Goal: Task Accomplishment & Management: Manage account settings

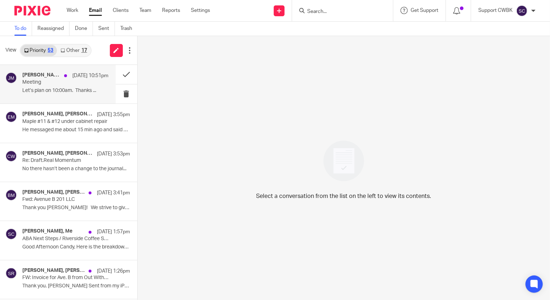
click at [47, 86] on div "Jerry Matte, Me Aug 21 10:51pm Meeting Let’s plan on 10:00am. Thanks ..." at bounding box center [65, 84] width 86 height 24
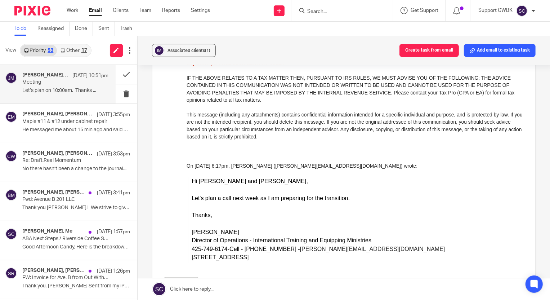
scroll to position [423, 0]
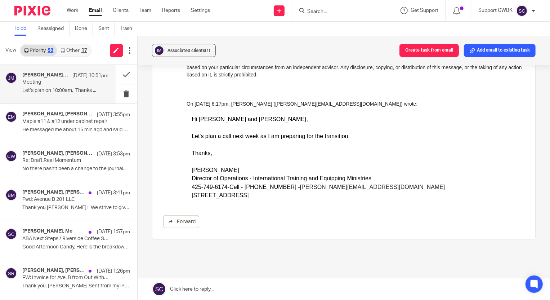
click at [191, 295] on link at bounding box center [344, 289] width 412 height 22
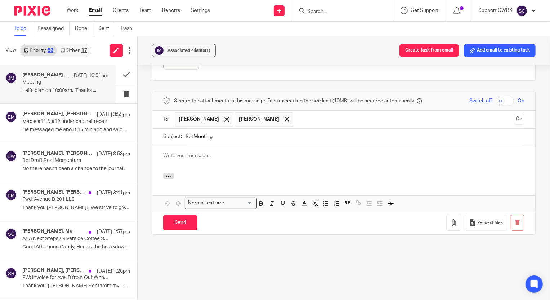
scroll to position [0, 0]
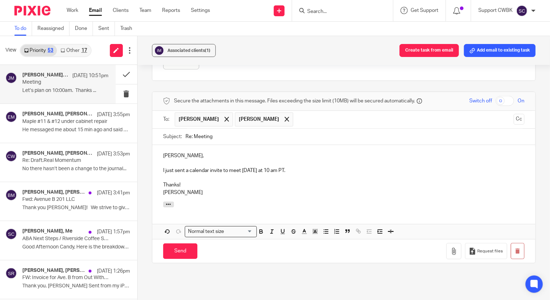
click at [284, 120] on span at bounding box center [286, 119] width 5 height 5
click at [179, 250] on input "Send" at bounding box center [180, 250] width 34 height 15
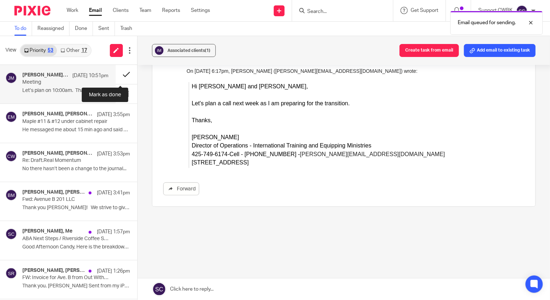
click at [121, 73] on button at bounding box center [127, 74] width 22 height 19
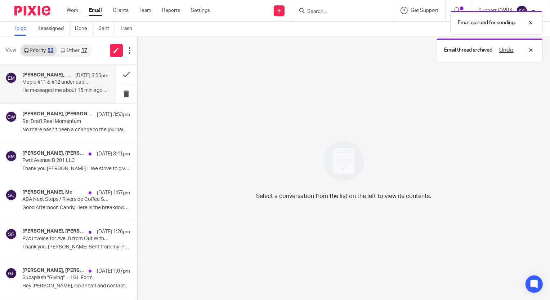
click at [43, 86] on div "Ella McBee, baran menguloglu Aug 21 3:55pm Maple #11 & #12 under cabinet repair…" at bounding box center [65, 84] width 86 height 24
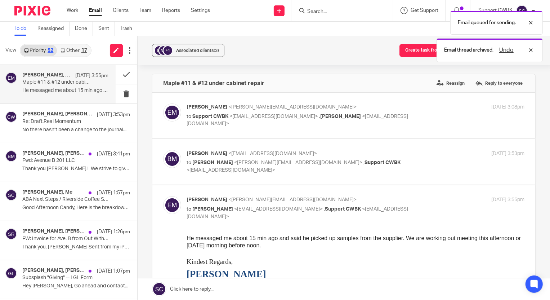
scroll to position [0, 0]
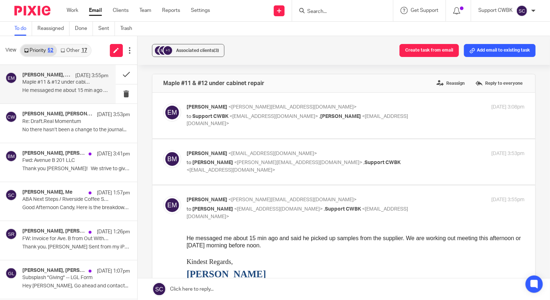
click at [70, 50] on link "Other 17" at bounding box center [73, 51] width 33 height 12
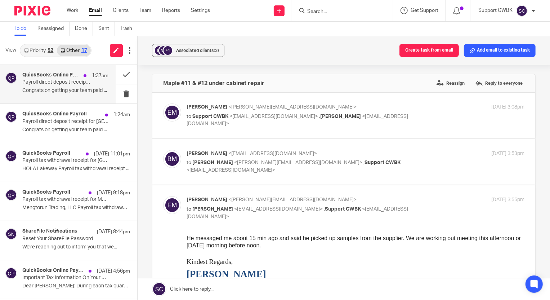
click at [43, 90] on p "Congrats on getting your team paid ..." at bounding box center [65, 90] width 86 height 6
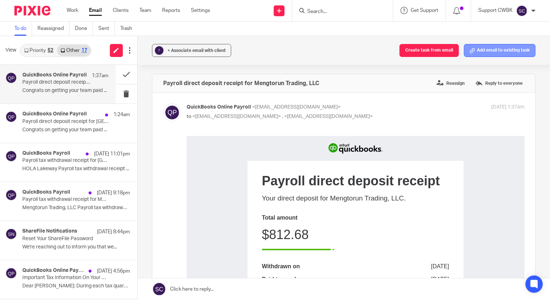
click at [487, 52] on button "Add email to existing task" at bounding box center [500, 50] width 72 height 13
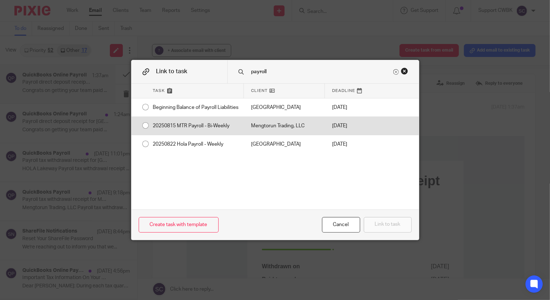
type input "payroll"
click at [197, 129] on div "20250815 MTR Payroll - Bi-Weekly" at bounding box center [195, 126] width 98 height 18
radio input "true"
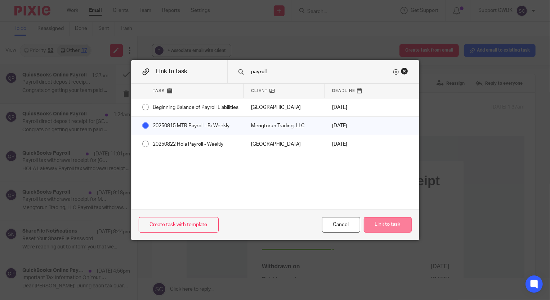
click at [377, 221] on button "Link to task" at bounding box center [388, 224] width 48 height 15
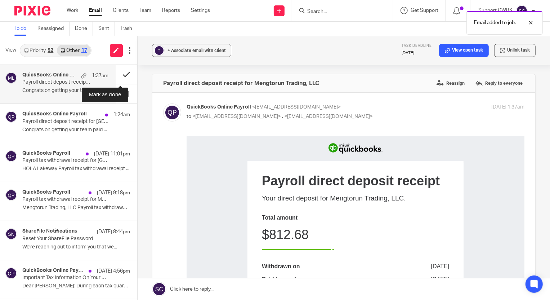
click at [120, 72] on button at bounding box center [127, 74] width 22 height 19
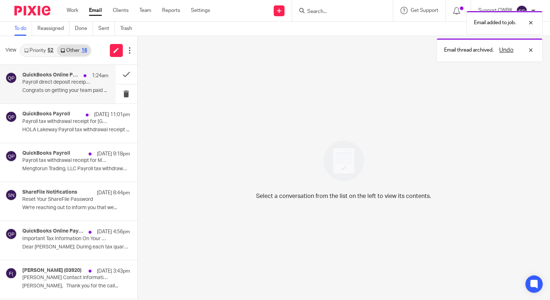
click at [63, 82] on p "Payroll direct deposit receipt for HOLA Lakeway" at bounding box center [56, 82] width 69 height 6
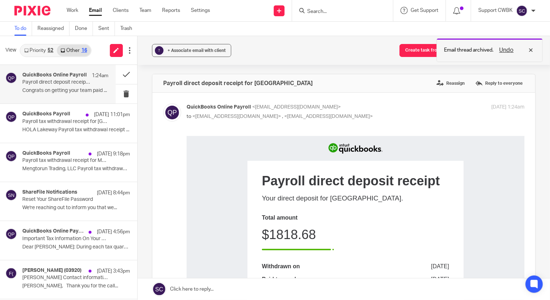
click at [531, 49] on div "Undo" at bounding box center [514, 50] width 42 height 9
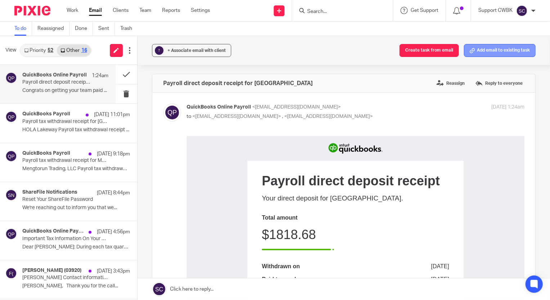
click at [490, 50] on button "Add email to existing task" at bounding box center [500, 50] width 72 height 13
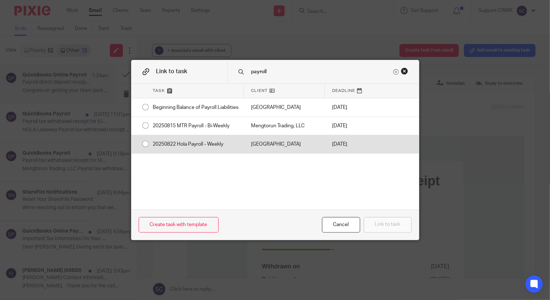
type input "payroll"
click at [205, 151] on div "20250822 Hola Payroll - Weekly" at bounding box center [195, 144] width 98 height 18
radio input "true"
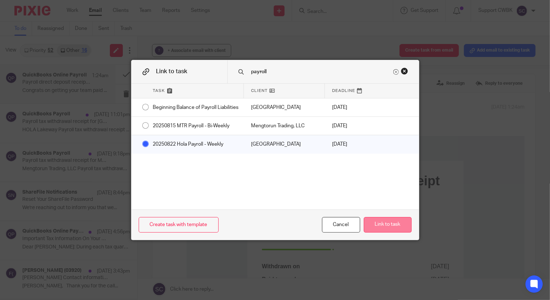
click at [378, 221] on button "Link to task" at bounding box center [388, 224] width 48 height 15
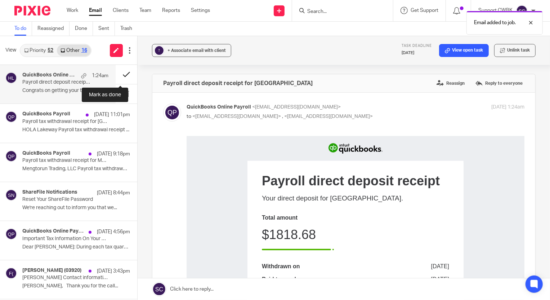
click at [120, 74] on button at bounding box center [127, 74] width 22 height 19
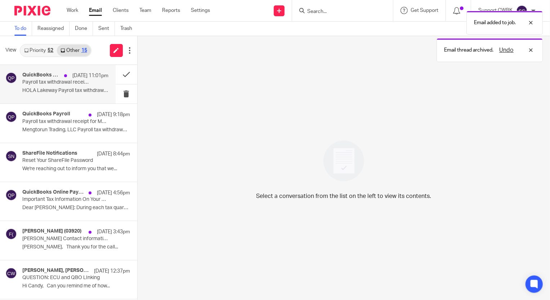
click at [41, 90] on p "HOLA Lakeway Payroll tax withdrawal receipt ..." at bounding box center [65, 90] width 86 height 6
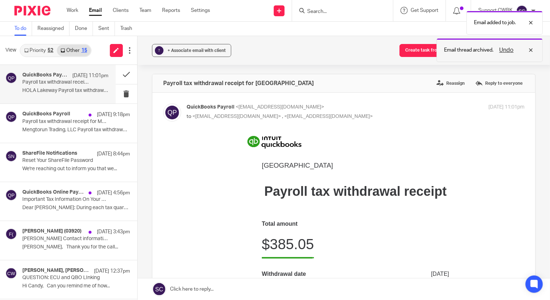
click at [532, 51] on div "Undo" at bounding box center [514, 50] width 42 height 9
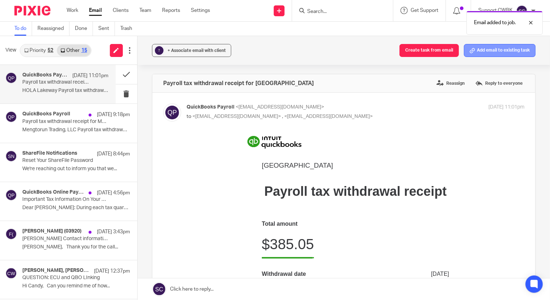
click at [489, 50] on button "Add email to existing task" at bounding box center [500, 50] width 72 height 13
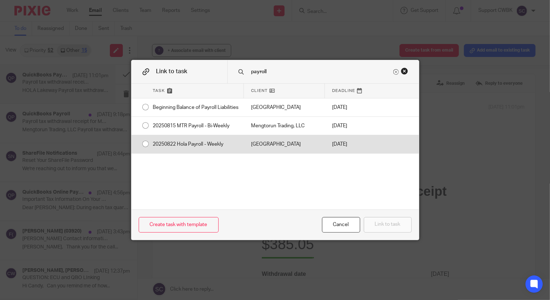
type input "payroll"
click at [207, 148] on div "20250822 Hola Payroll - Weekly" at bounding box center [195, 144] width 98 height 18
radio input "true"
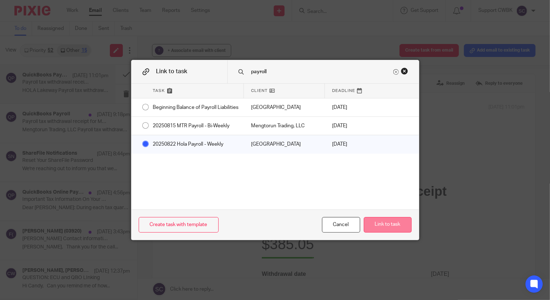
click at [377, 226] on button "Link to task" at bounding box center [388, 224] width 48 height 15
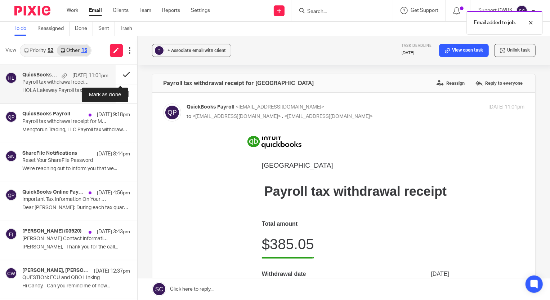
click at [120, 74] on button at bounding box center [127, 74] width 22 height 19
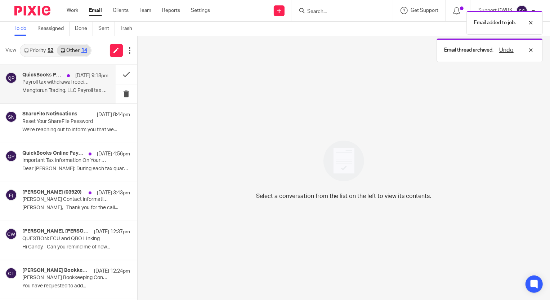
click at [49, 86] on div "QuickBooks Payroll Aug 21 9:18pm Payroll tax withdrawal receipt for Mengtorun T…" at bounding box center [65, 84] width 86 height 24
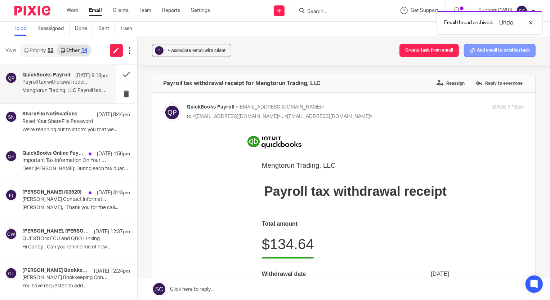
click at [497, 53] on button "Add email to existing task" at bounding box center [500, 50] width 72 height 13
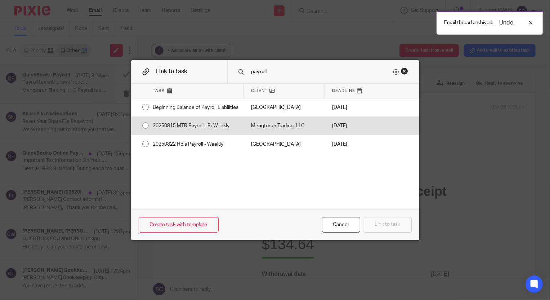
type input "payroll"
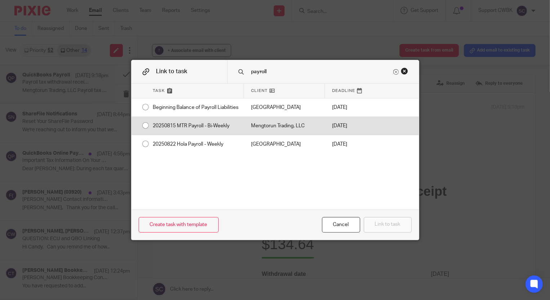
click at [226, 133] on div "20250815 MTR Payroll - Bi-Weekly" at bounding box center [195, 126] width 98 height 18
radio input "true"
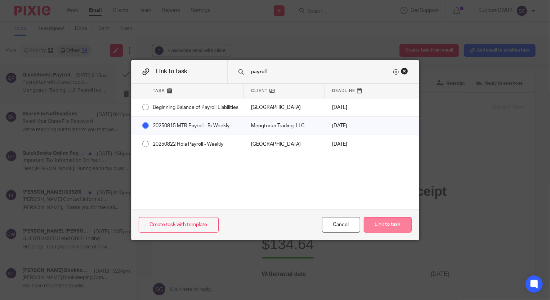
click at [371, 220] on button "Link to task" at bounding box center [388, 224] width 48 height 15
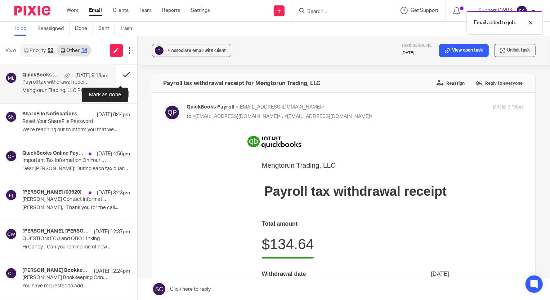
click at [118, 76] on button at bounding box center [127, 74] width 22 height 19
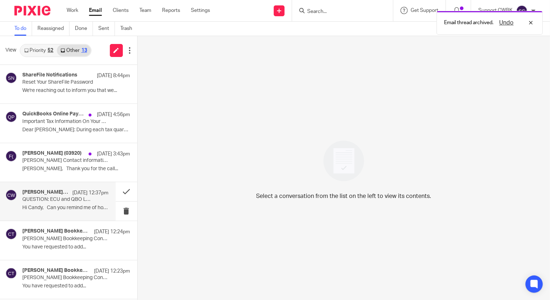
click at [45, 207] on p "Hi Candy, Can you remind me of how..." at bounding box center [65, 207] width 86 height 6
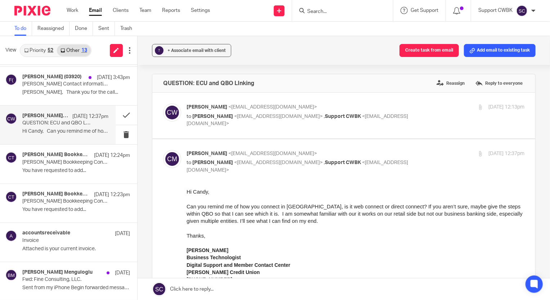
scroll to position [98, 0]
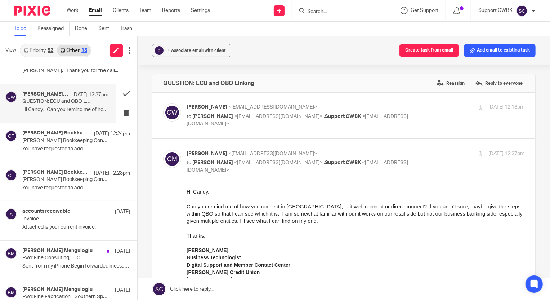
click at [51, 109] on p "Hi Candy, Can you remind me of how..." at bounding box center [65, 110] width 86 height 6
click at [44, 143] on div "Candance Weaver Bookkeeping Team Aug 20 12:24pm Candance Weaver Bookkeeping Con…" at bounding box center [65, 142] width 86 height 24
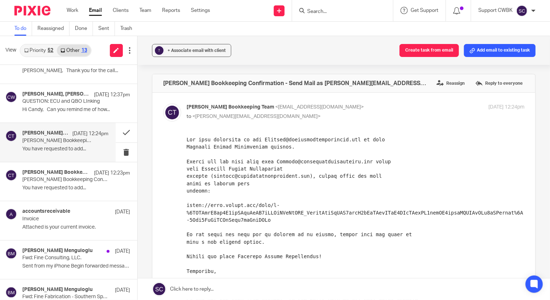
scroll to position [0, 0]
click at [67, 144] on div "Candance Weaver Bookkeeping Team Aug 20 12:24pm Candance Weaver Bookkeeping Con…" at bounding box center [65, 142] width 86 height 24
click at [53, 144] on div "Candance Weaver Bookkeeping Team Aug 20 12:24pm Candance Weaver Bookkeeping Con…" at bounding box center [65, 142] width 86 height 24
click at [184, 205] on div "Forward" at bounding box center [343, 303] width 361 height 334
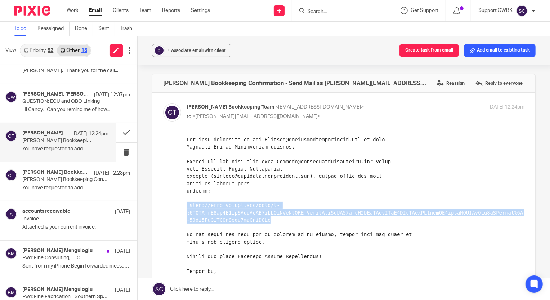
drag, startPoint x: 187, startPoint y: 204, endPoint x: 260, endPoint y: 217, distance: 74.3
click at [260, 217] on pre at bounding box center [355, 288] width 338 height 306
copy pre "https://mail.google.com/mail/f-%5BANGjdJ8lu0A7mtXAykVgKM2hNGYnNLjSjFIM_NvmozNgz…"
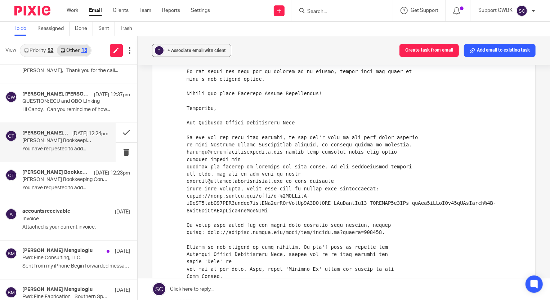
scroll to position [163, 0]
click at [119, 134] on button at bounding box center [127, 132] width 22 height 19
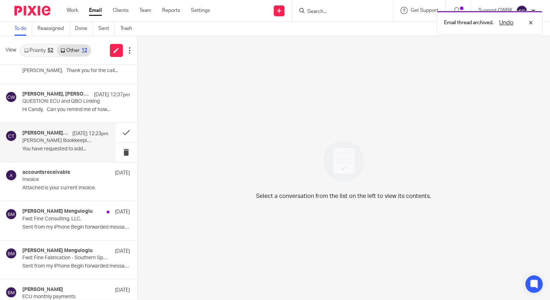
click at [58, 140] on p "Candance Weaver Bookkeeping Confirmation - Send Mail as Candance@cwbookkeepings…" at bounding box center [56, 141] width 69 height 6
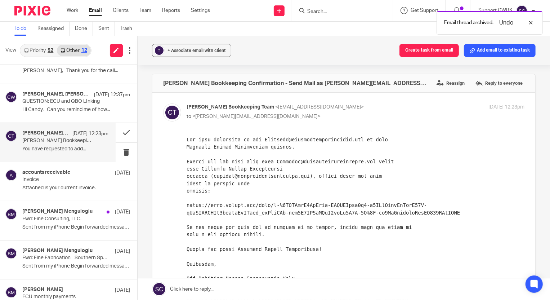
scroll to position [0, 0]
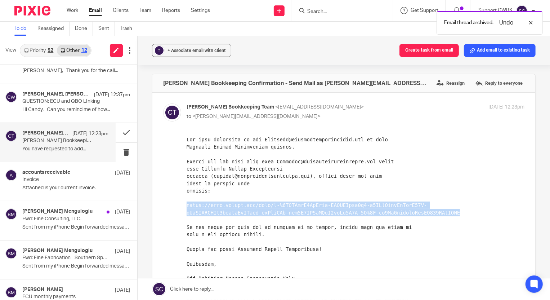
drag, startPoint x: 186, startPoint y: 205, endPoint x: 344, endPoint y: 213, distance: 157.9
click at [344, 213] on pre at bounding box center [355, 284] width 338 height 299
copy pre "https://mail.google.com/mail/f-%5BANGjdJ8QxXutv-IPOUVFutn7y9-e5SVgFswfFkHxrU95W…"
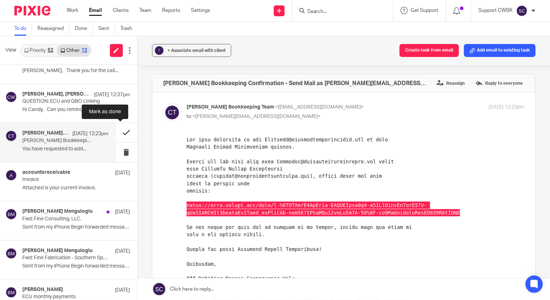
click at [119, 133] on button at bounding box center [127, 132] width 22 height 19
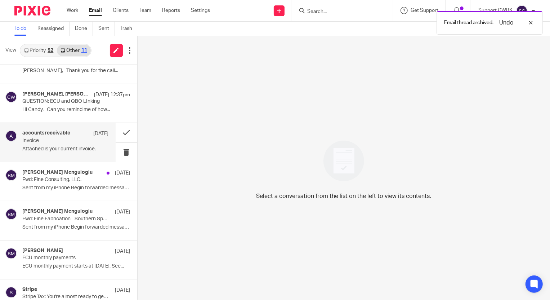
click at [60, 140] on p "Invoice" at bounding box center [56, 141] width 69 height 6
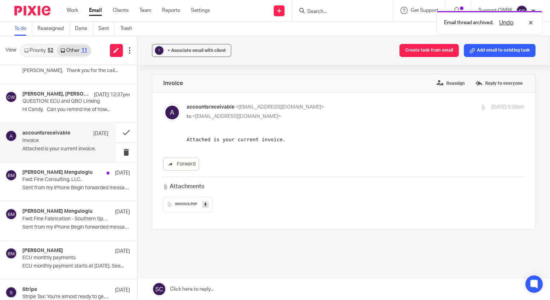
click at [175, 204] on span "INVOICE" at bounding box center [182, 204] width 15 height 4
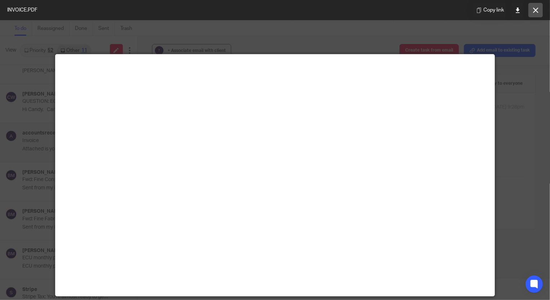
click at [537, 8] on icon at bounding box center [535, 10] width 5 height 5
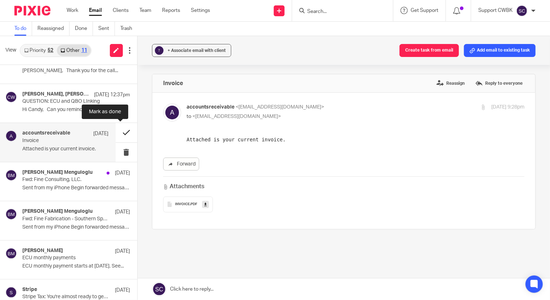
click at [118, 130] on button at bounding box center [127, 132] width 22 height 19
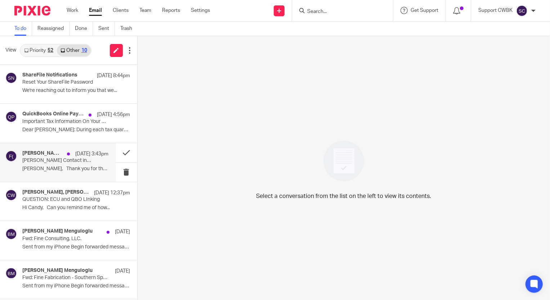
click at [83, 162] on p "Robert Half Contact information" at bounding box center [56, 160] width 69 height 6
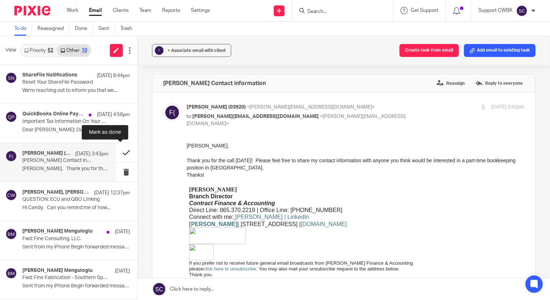
click at [117, 153] on button at bounding box center [127, 152] width 22 height 19
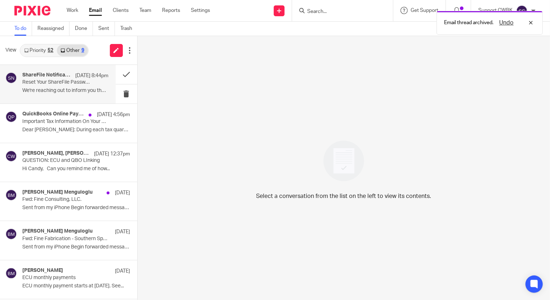
click at [36, 82] on p "Reset Your ShareFile Password" at bounding box center [56, 82] width 69 height 6
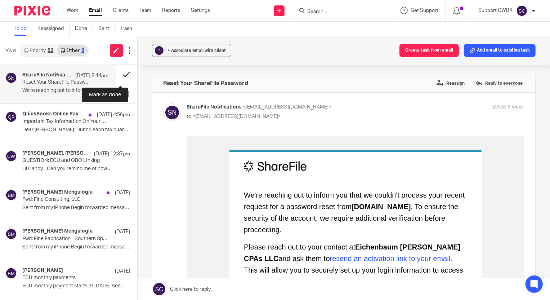
click at [122, 73] on button at bounding box center [127, 74] width 22 height 19
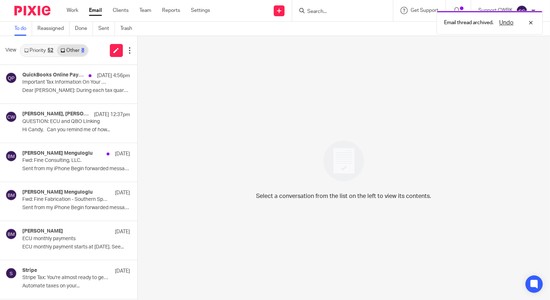
click at [32, 50] on link "Priority 52" at bounding box center [39, 51] width 36 height 12
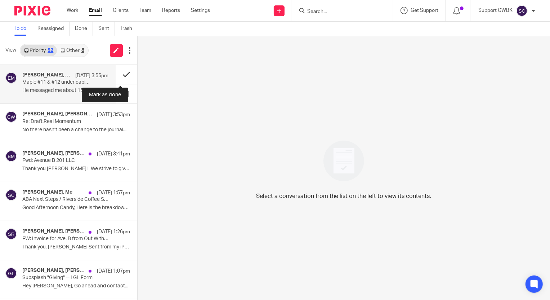
click at [120, 73] on button at bounding box center [127, 74] width 22 height 19
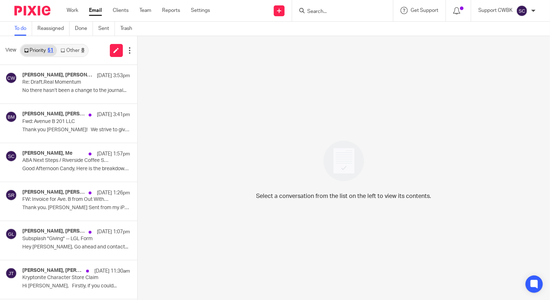
click at [67, 50] on link "Other 8" at bounding box center [72, 51] width 31 height 12
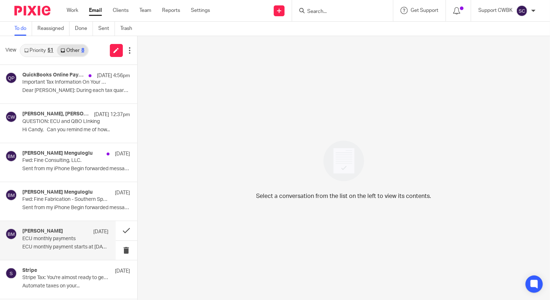
click at [33, 236] on p "ECU monthly payments" at bounding box center [56, 238] width 69 height 6
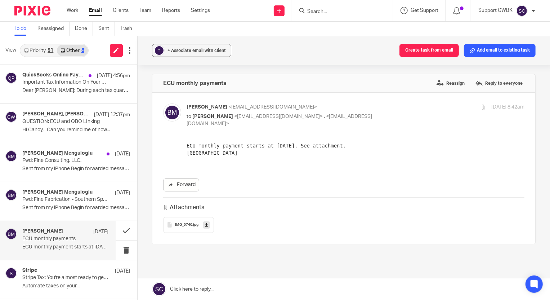
click at [181, 222] on span "IMG_5740" at bounding box center [183, 224] width 17 height 4
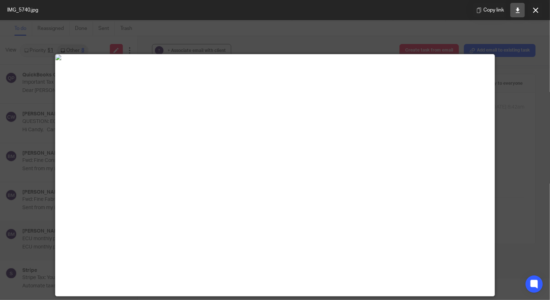
click at [515, 12] on icon at bounding box center [517, 10] width 5 height 5
click at [535, 10] on icon at bounding box center [535, 10] width 5 height 5
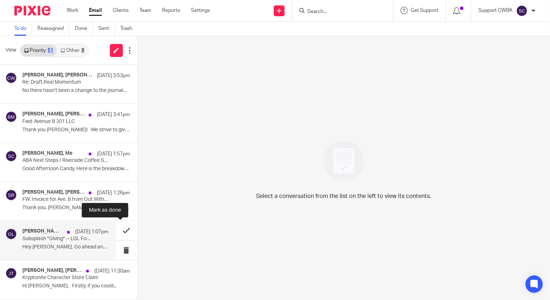
click at [119, 230] on button at bounding box center [127, 230] width 22 height 19
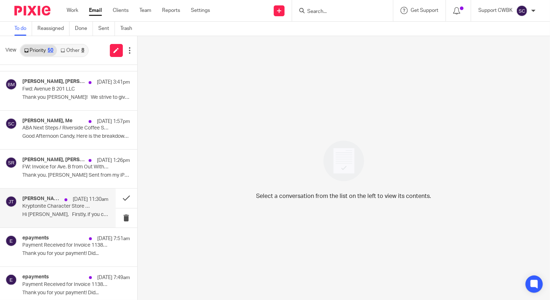
scroll to position [65, 0]
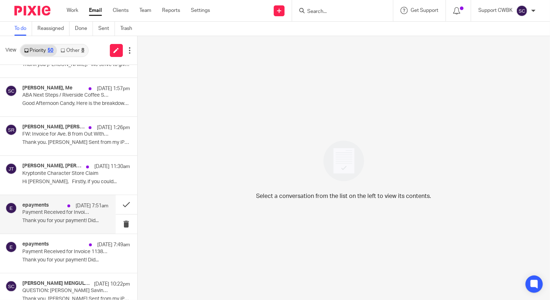
click at [49, 212] on p "Payment Received for Invoice 113810277 (CRI)" at bounding box center [56, 212] width 69 height 6
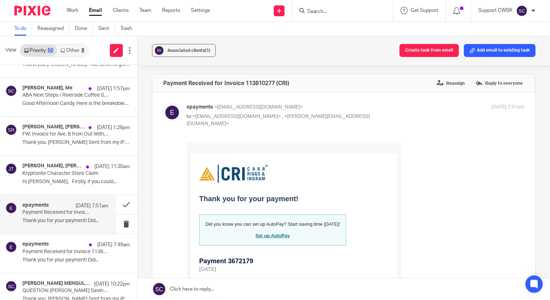
scroll to position [0, 0]
click at [121, 204] on button at bounding box center [127, 204] width 22 height 19
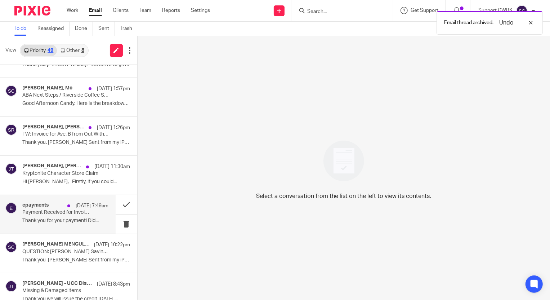
click at [56, 215] on div "epayments [DATE] 7:49am Payment Received for Invoice 113849044 (CRI) Thank you …" at bounding box center [65, 214] width 86 height 24
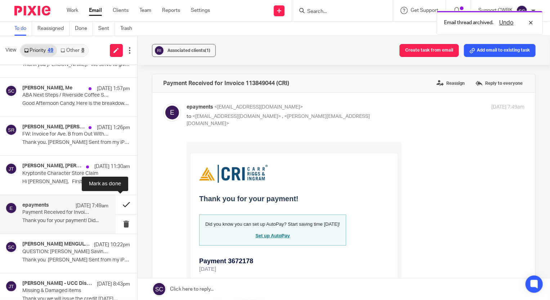
click at [120, 204] on button at bounding box center [127, 204] width 22 height 19
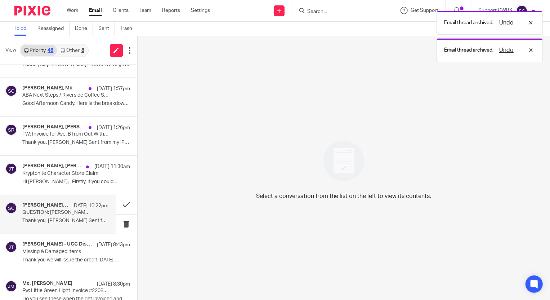
click at [50, 210] on p "QUESTION: [PERSON_NAME] Savings Account Question" at bounding box center [56, 212] width 69 height 6
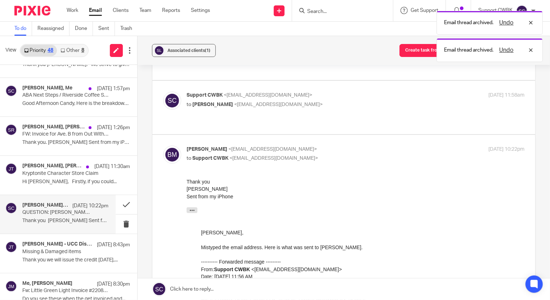
scroll to position [163, 0]
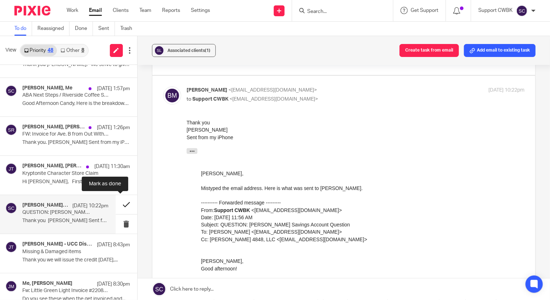
click at [118, 203] on button at bounding box center [127, 204] width 22 height 19
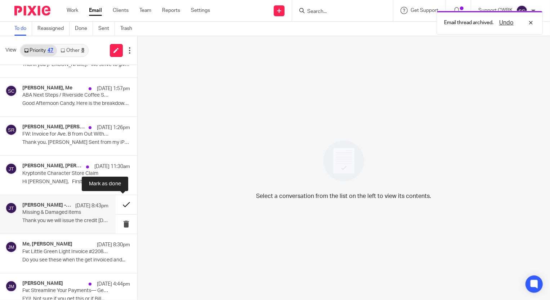
click at [119, 205] on button at bounding box center [127, 204] width 22 height 19
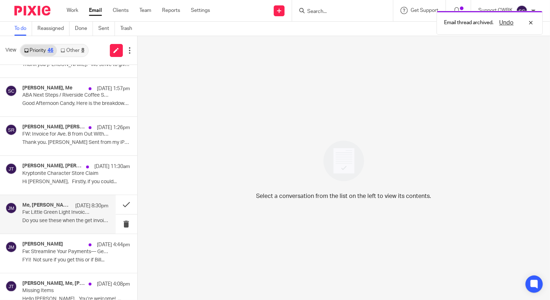
click at [81, 212] on p "Fw: Little Green Light Invoice #2208761: Payment Received - Thank You!" at bounding box center [56, 212] width 69 height 6
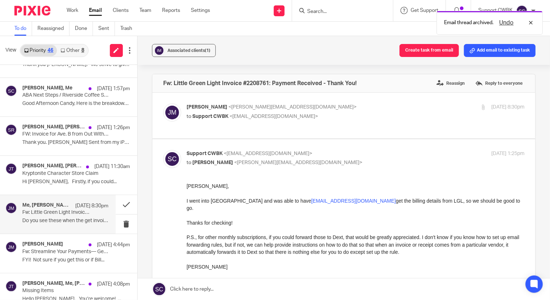
scroll to position [0, 0]
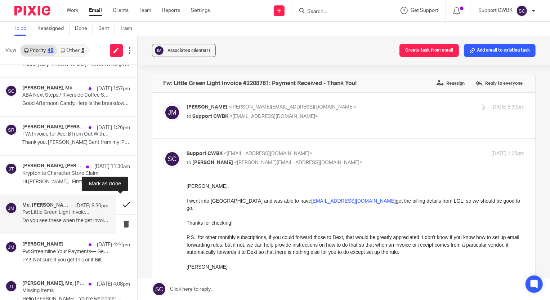
click at [121, 203] on button at bounding box center [127, 204] width 22 height 19
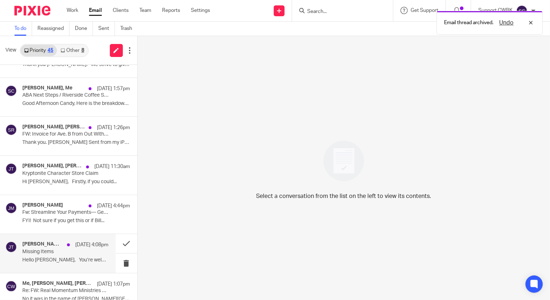
click at [41, 248] on p "Missing Items" at bounding box center [56, 251] width 69 height 6
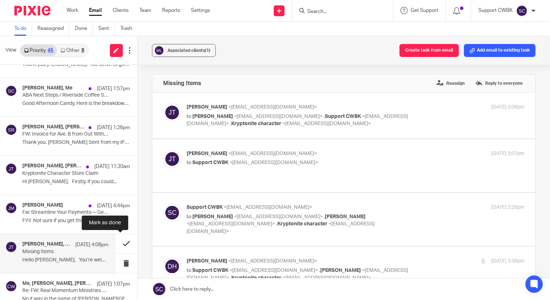
click at [119, 242] on button at bounding box center [127, 243] width 22 height 19
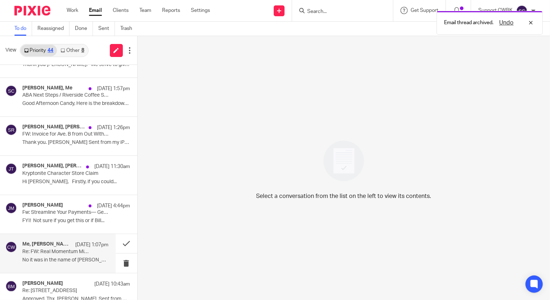
click at [48, 246] on h4 "Me, [PERSON_NAME], [PERSON_NAME]" at bounding box center [46, 244] width 49 height 6
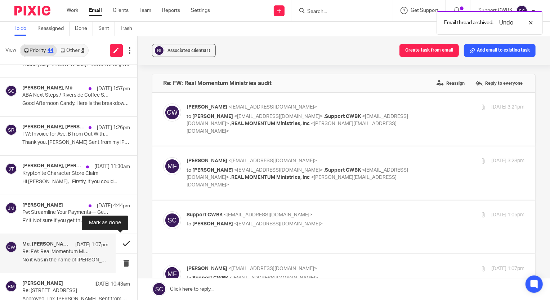
click at [119, 243] on button at bounding box center [127, 243] width 22 height 19
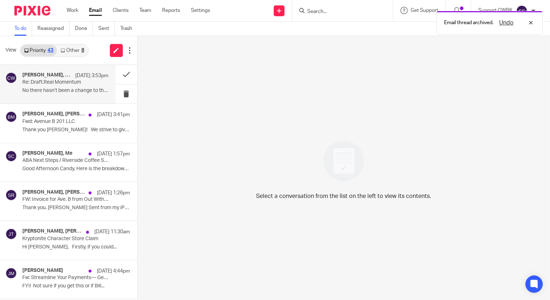
click at [62, 87] on p "No there hasn’t been a change to the journal..." at bounding box center [65, 90] width 86 height 6
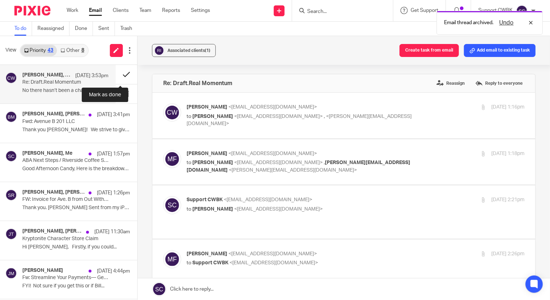
click at [121, 76] on button at bounding box center [127, 74] width 22 height 19
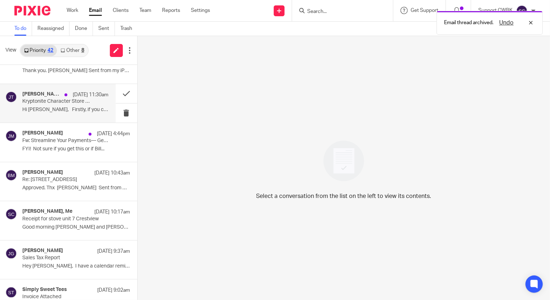
scroll to position [131, 0]
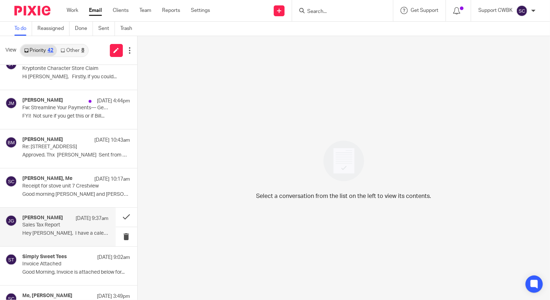
click at [53, 224] on p "Sales Tax Report" at bounding box center [56, 225] width 69 height 6
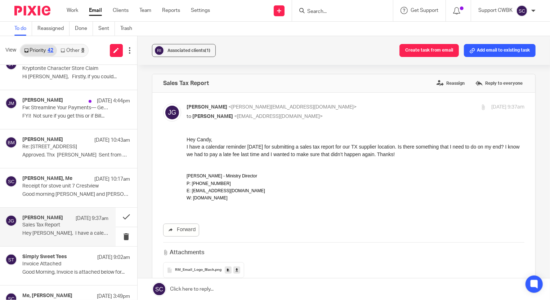
scroll to position [0, 0]
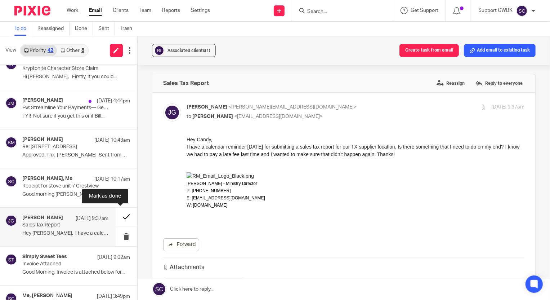
click at [121, 216] on button at bounding box center [127, 216] width 22 height 19
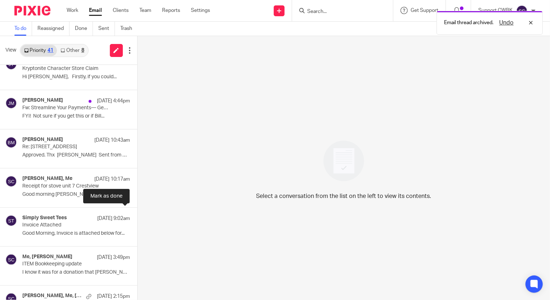
click at [137, 216] on button at bounding box center [140, 216] width 6 height 19
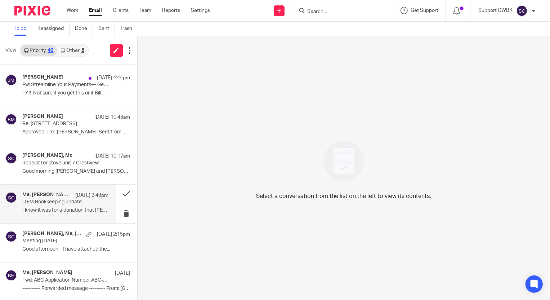
scroll to position [163, 0]
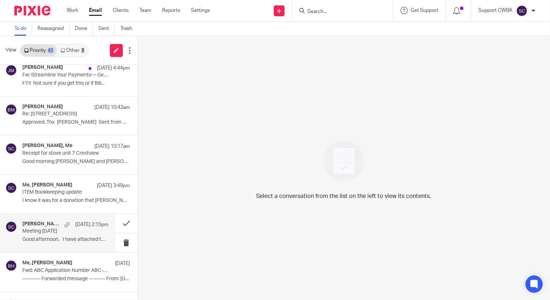
click at [76, 232] on p "Meeting [DATE]" at bounding box center [56, 231] width 69 height 6
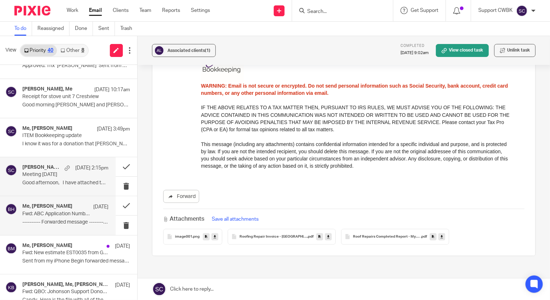
scroll to position [229, 0]
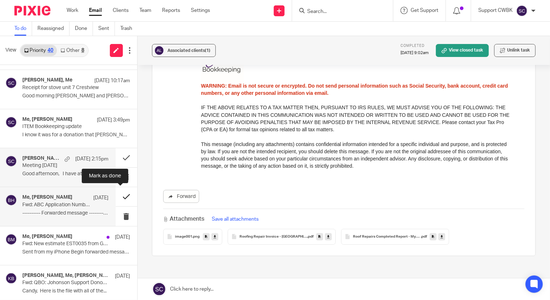
click at [119, 195] on button at bounding box center [127, 196] width 22 height 19
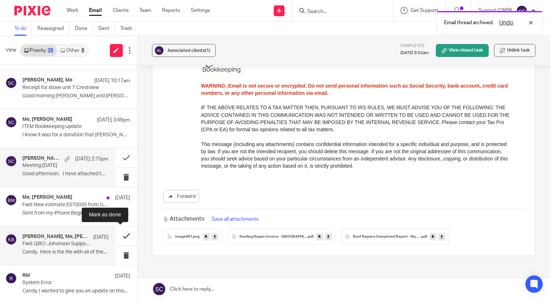
click at [119, 234] on button at bounding box center [127, 235] width 22 height 19
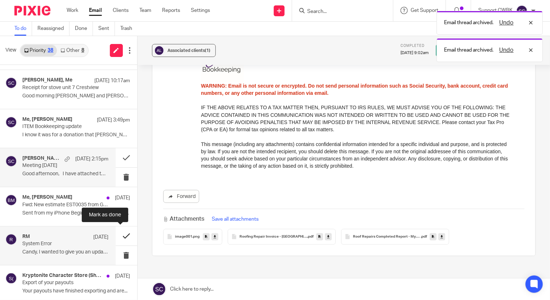
click at [121, 234] on button at bounding box center [127, 235] width 22 height 19
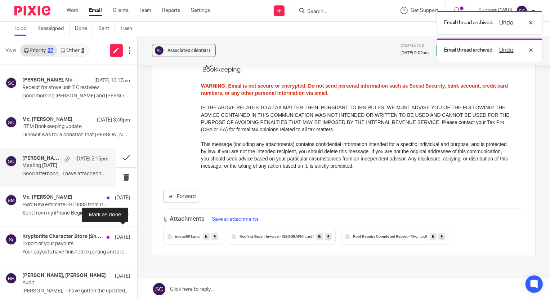
click at [137, 235] on button at bounding box center [140, 235] width 6 height 19
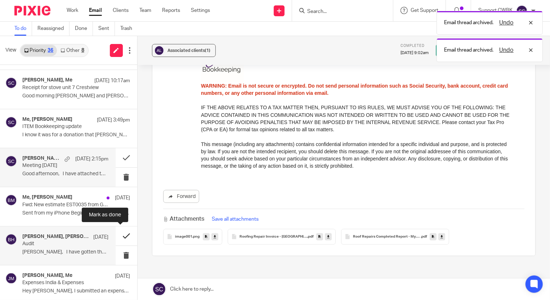
click at [121, 235] on button at bounding box center [127, 235] width 22 height 19
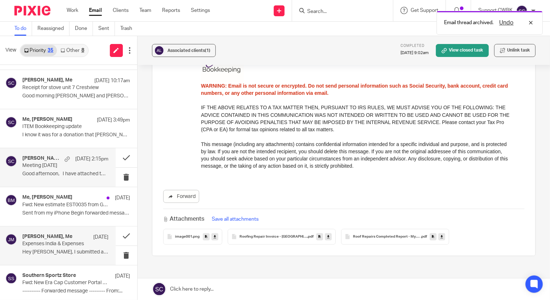
click at [58, 247] on div "[PERSON_NAME], Me [DATE] Expenses India & Expenses Hey [PERSON_NAME], I submitt…" at bounding box center [65, 245] width 86 height 24
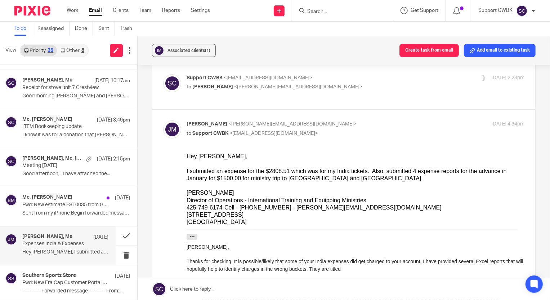
scroll to position [98, 0]
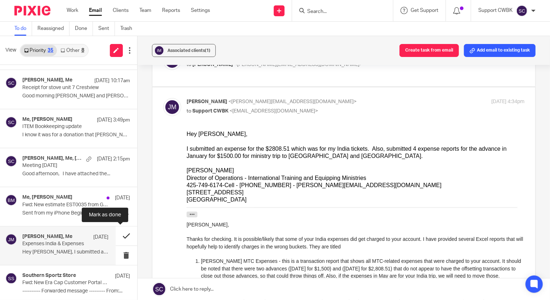
click at [120, 235] on button at bounding box center [127, 235] width 22 height 19
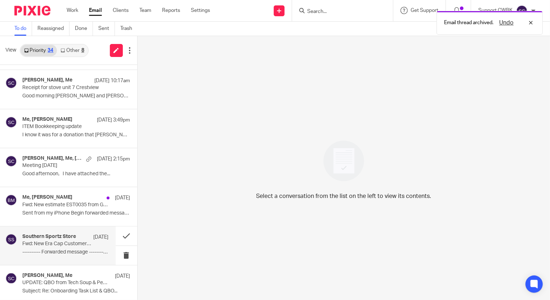
click at [62, 246] on p "Fwd: New Era Cap Customer Portal - Versapay Announcement" at bounding box center [56, 243] width 69 height 6
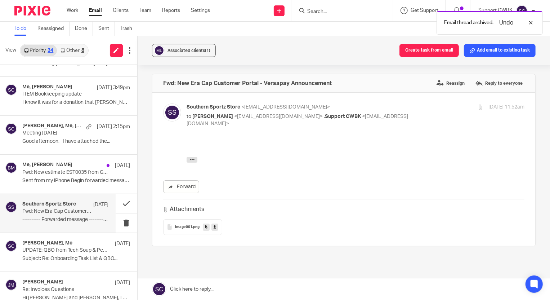
scroll to position [294, 0]
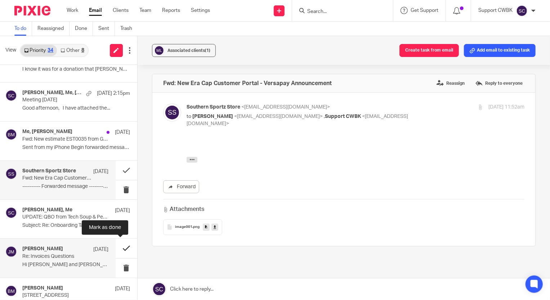
click at [119, 248] on button at bounding box center [127, 247] width 22 height 19
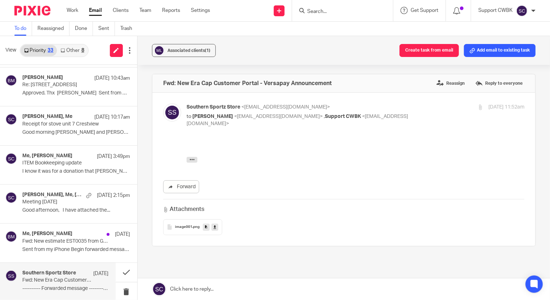
scroll to position [160, 0]
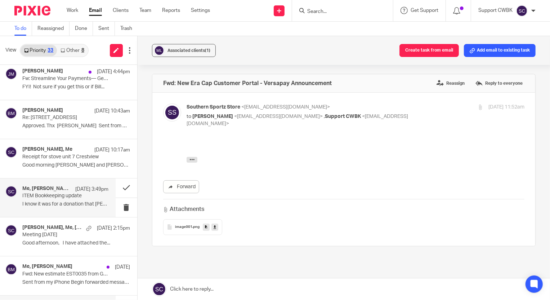
click at [44, 199] on div "Me, [PERSON_NAME] [DATE] 3:49pm ITEM Bookkeeping update I know it was for a don…" at bounding box center [65, 197] width 86 height 24
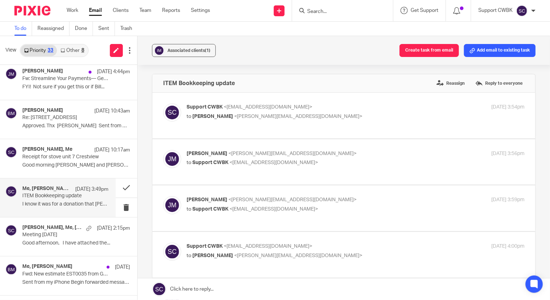
scroll to position [0, 0]
click at [119, 187] on button at bounding box center [127, 187] width 22 height 19
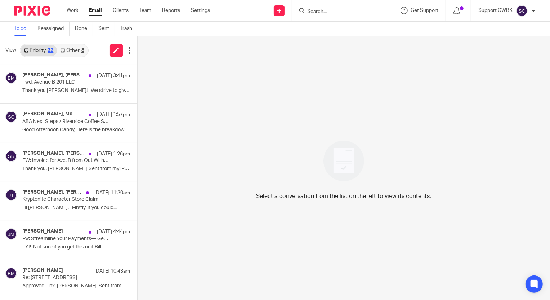
click at [71, 50] on link "Other 8" at bounding box center [72, 51] width 31 height 12
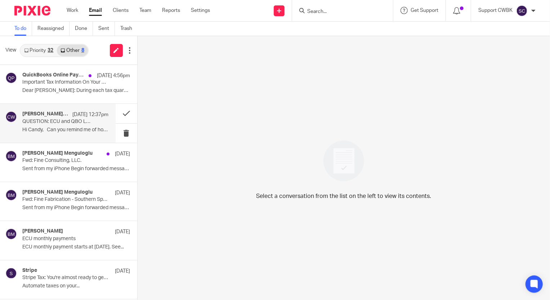
click at [50, 122] on p "QUESTION: ECU and QBO LInking" at bounding box center [56, 121] width 69 height 6
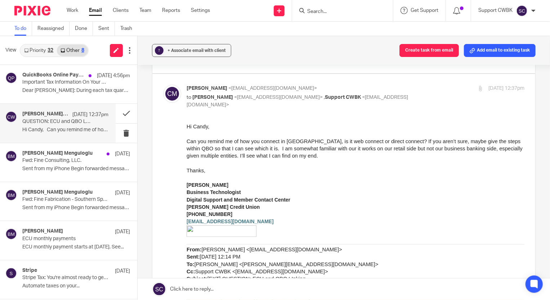
scroll to position [32, 0]
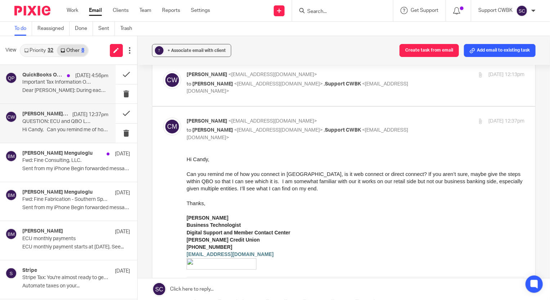
click at [40, 89] on p "Dear [PERSON_NAME]: During each tax quarter..." at bounding box center [65, 90] width 86 height 6
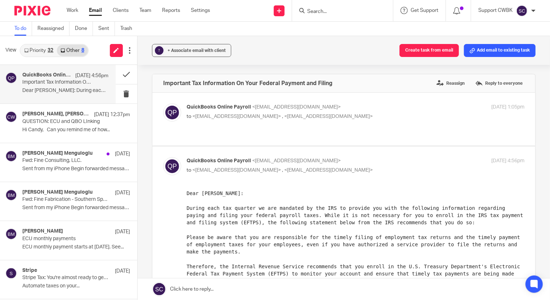
scroll to position [0, 0]
click at [33, 47] on link "Priority 32" at bounding box center [39, 51] width 36 height 12
